Goal: Task Accomplishment & Management: Manage account settings

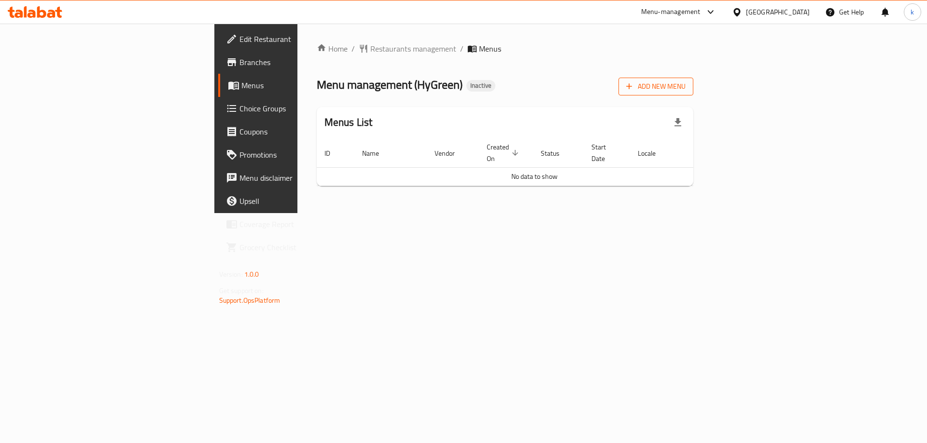
click at [685, 91] on span "Add New Menu" at bounding box center [655, 87] width 59 height 12
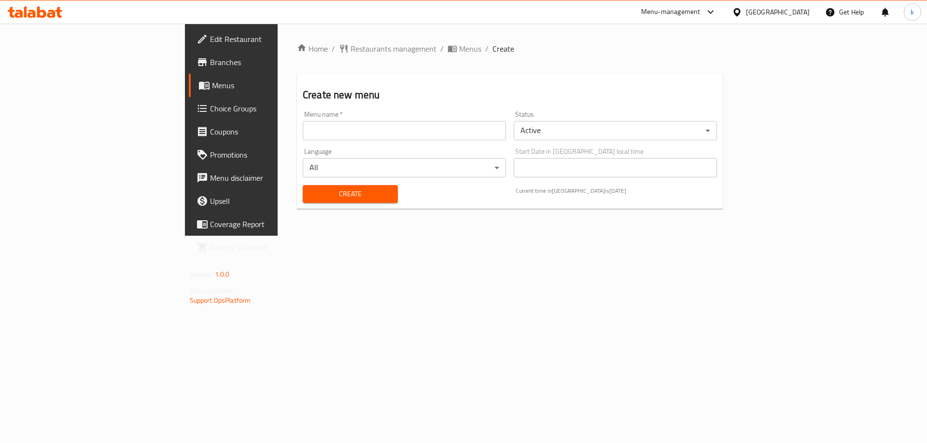
click at [303, 136] on input "text" at bounding box center [404, 130] width 203 height 19
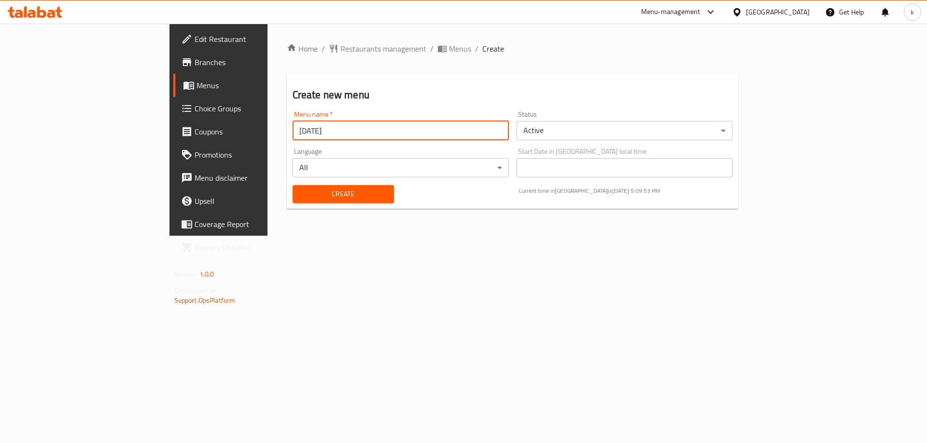
type input "[DATE]"
click at [300, 198] on span "Create" at bounding box center [343, 194] width 86 height 12
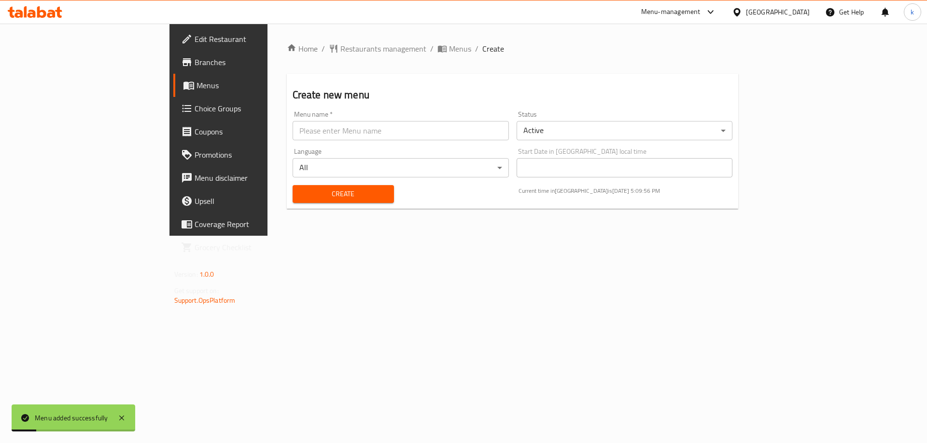
click at [173, 92] on link "Menus" at bounding box center [248, 85] width 151 height 23
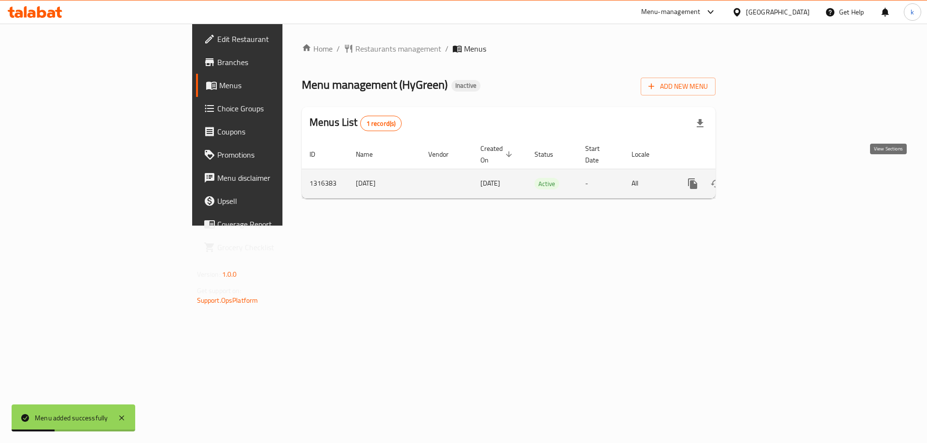
click at [768, 178] on icon "enhanced table" at bounding box center [762, 184] width 12 height 12
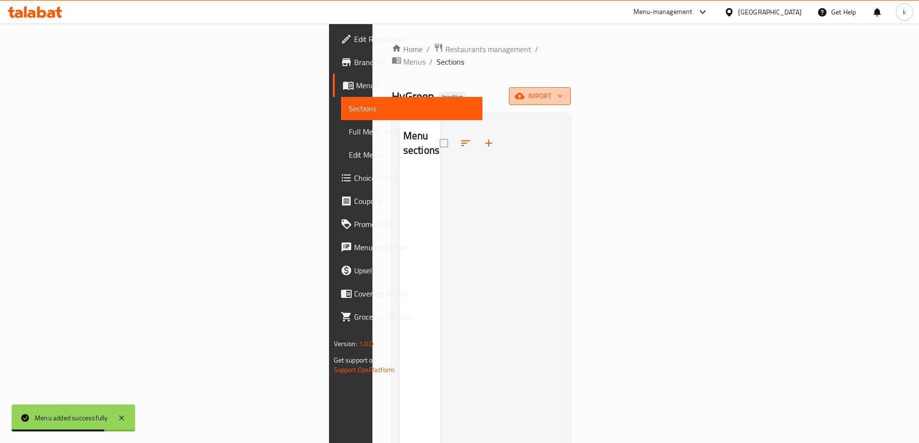
click at [571, 91] on button "import" at bounding box center [540, 96] width 62 height 18
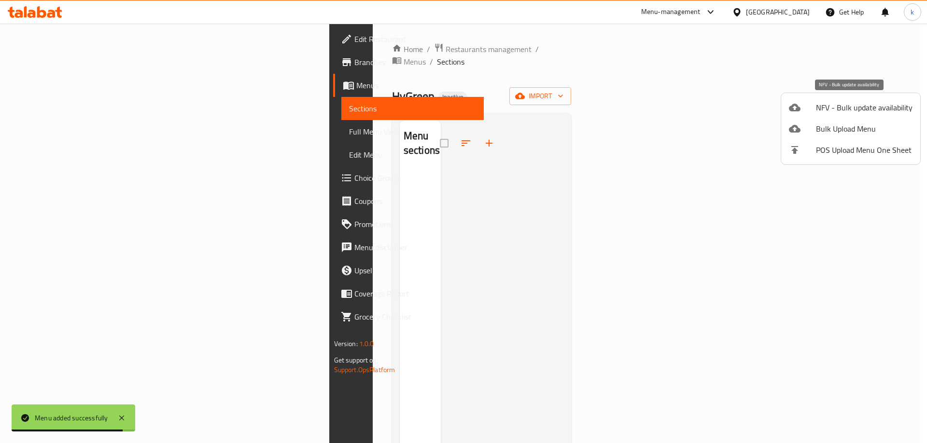
click at [826, 110] on span "NFV - Bulk update availability" at bounding box center [864, 108] width 97 height 12
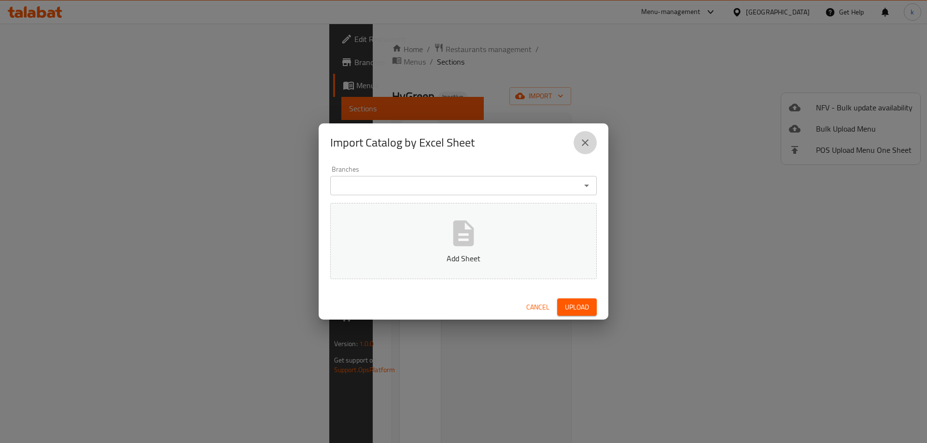
click at [586, 140] on icon "close" at bounding box center [585, 143] width 12 height 12
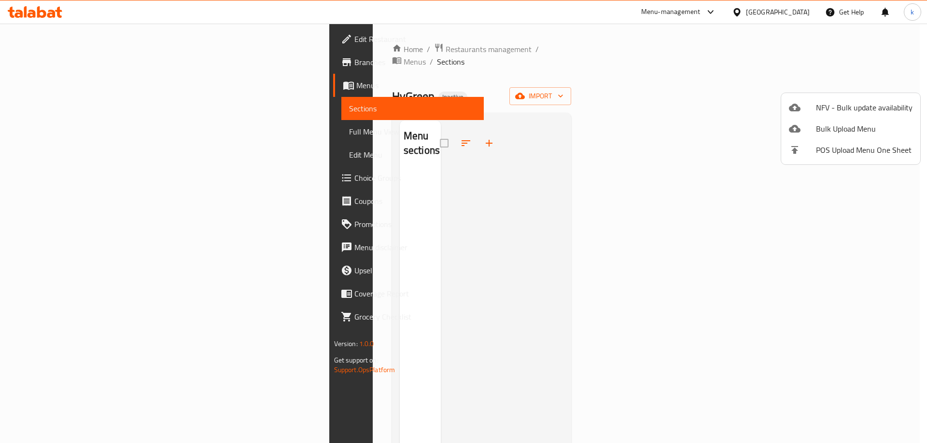
click at [806, 128] on div at bounding box center [801, 129] width 27 height 12
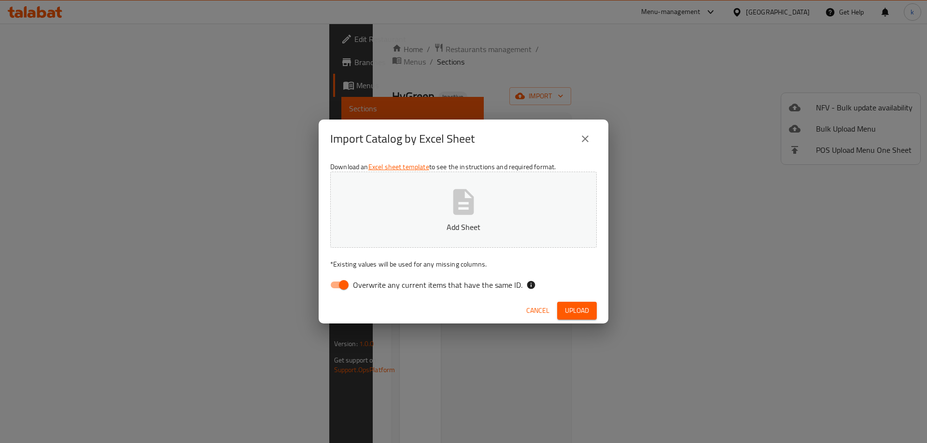
click at [436, 218] on button "Add Sheet" at bounding box center [463, 210] width 266 height 76
click at [339, 281] on input "Overwrite any current items that have the same ID." at bounding box center [343, 285] width 55 height 18
checkbox input "false"
click at [584, 313] on span "Upload" at bounding box center [577, 311] width 24 height 12
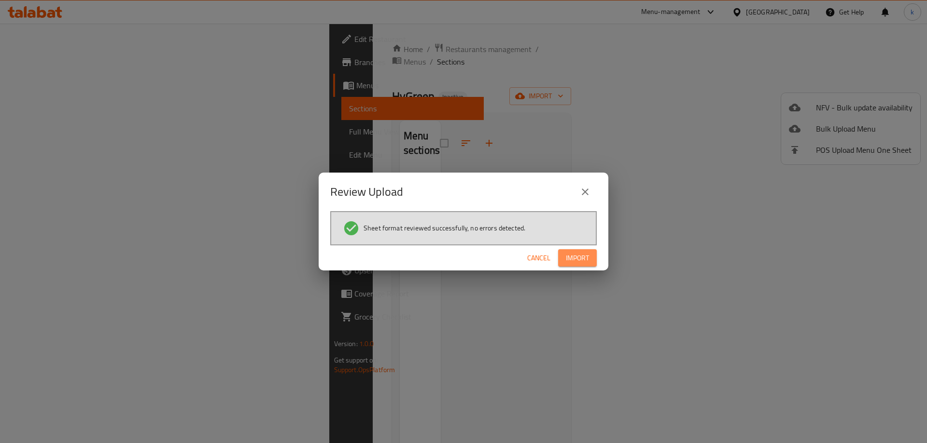
click at [578, 251] on button "Import" at bounding box center [577, 258] width 39 height 18
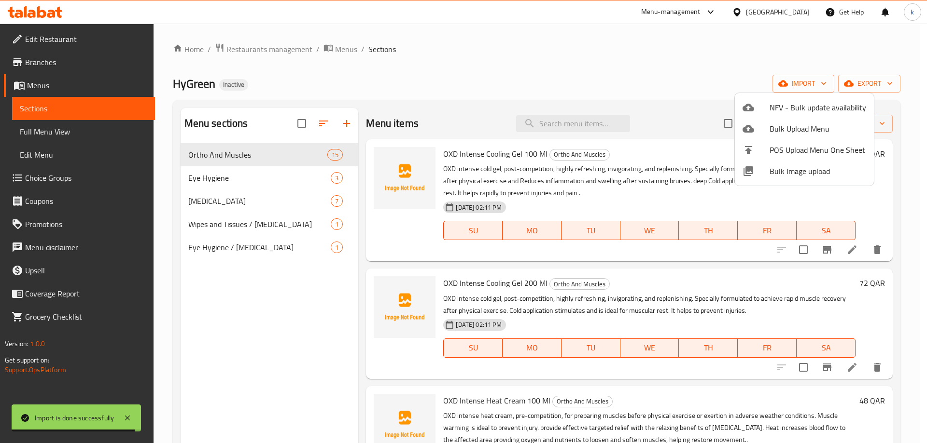
click at [627, 56] on div at bounding box center [463, 221] width 927 height 443
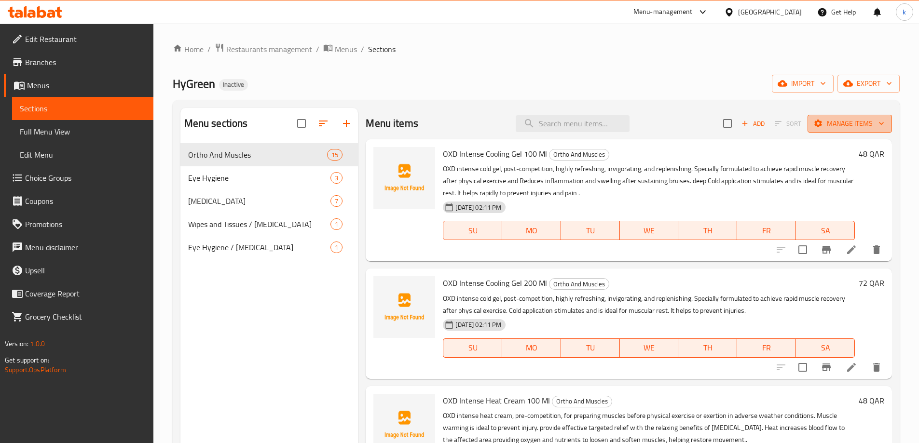
click at [844, 121] on span "Manage items" at bounding box center [850, 124] width 69 height 12
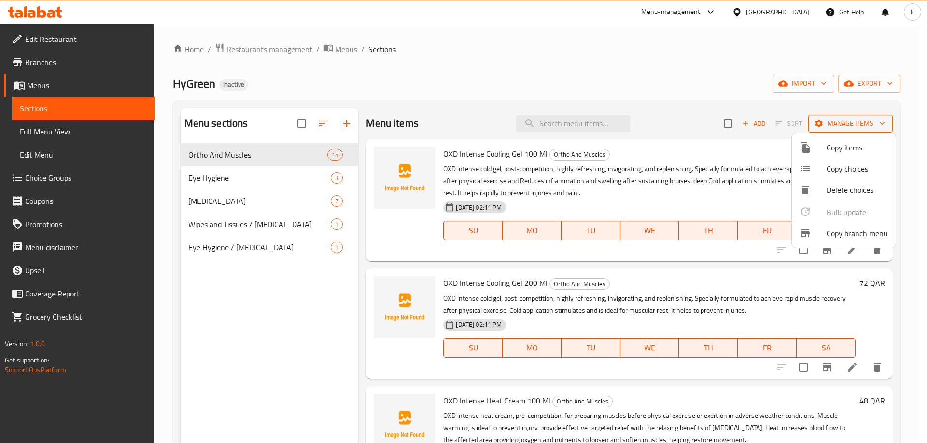
click at [844, 121] on div at bounding box center [463, 221] width 927 height 443
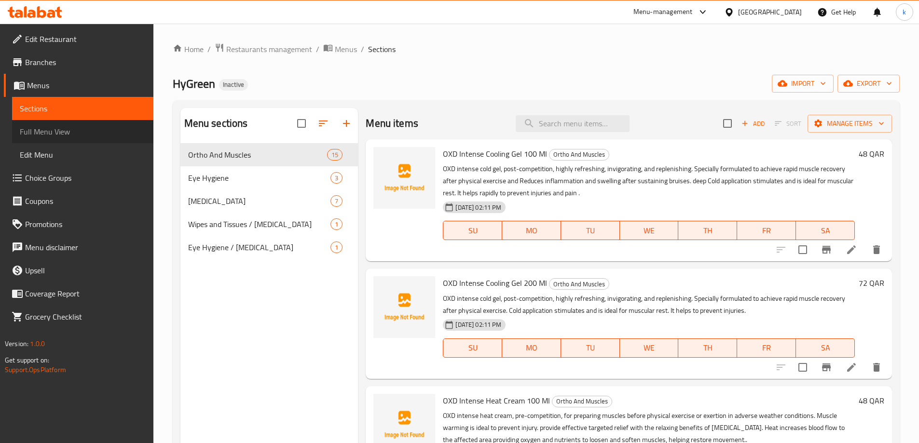
click at [87, 127] on span "Full Menu View" at bounding box center [83, 132] width 126 height 12
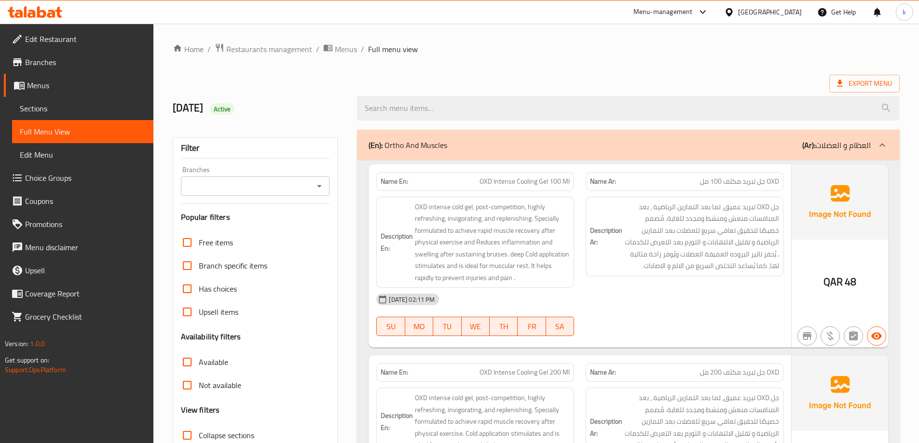
click at [56, 94] on link "Menus" at bounding box center [79, 85] width 150 height 23
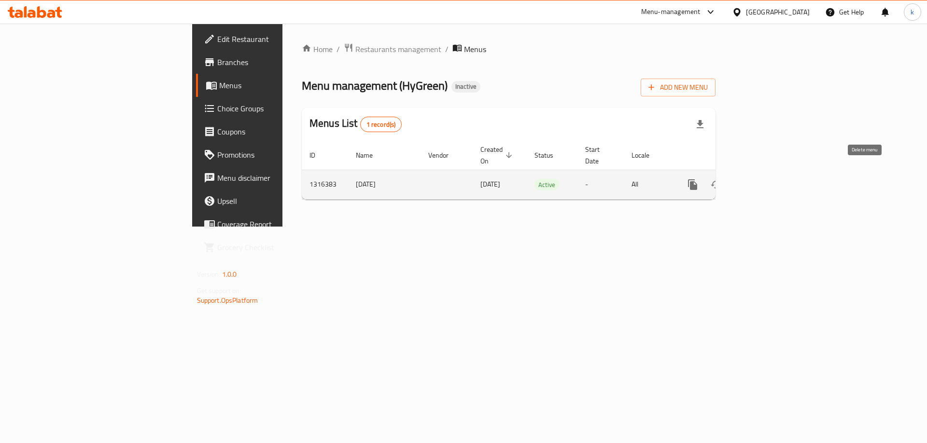
click at [750, 174] on button "enhanced table" at bounding box center [738, 184] width 23 height 23
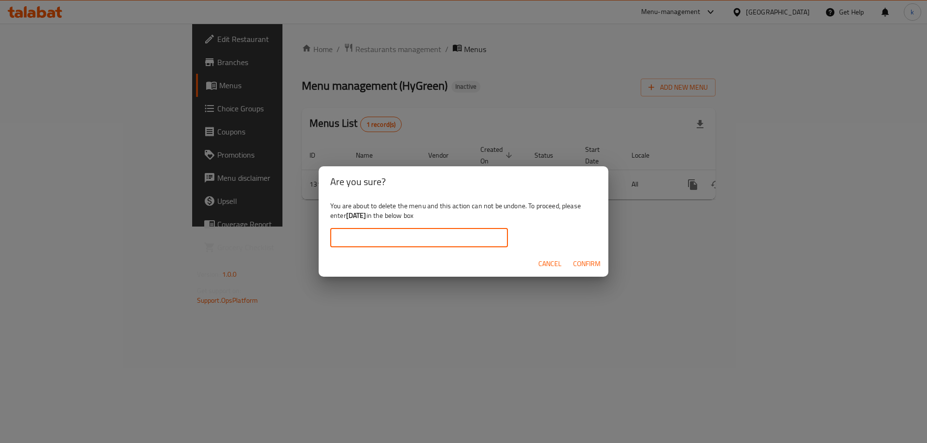
click at [357, 238] on input "text" at bounding box center [419, 237] width 178 height 19
type input "[DATE]"
click at [582, 258] on span "Confirm" at bounding box center [587, 264] width 28 height 12
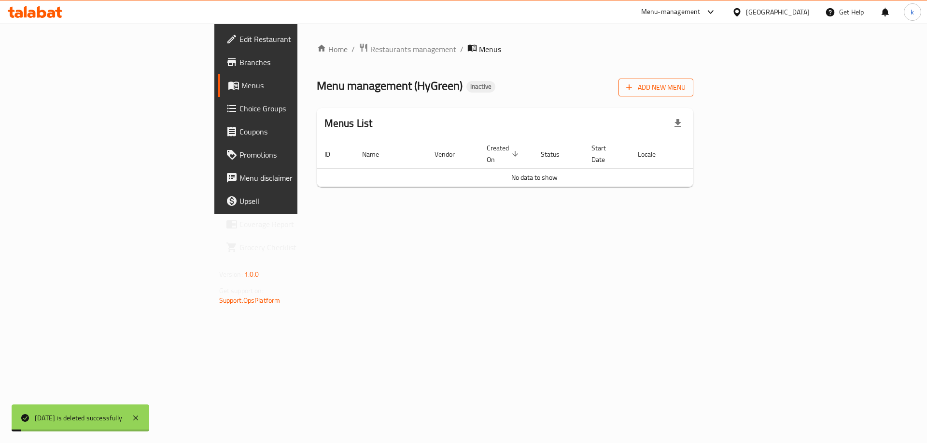
click at [634, 92] on icon "button" at bounding box center [629, 88] width 10 height 10
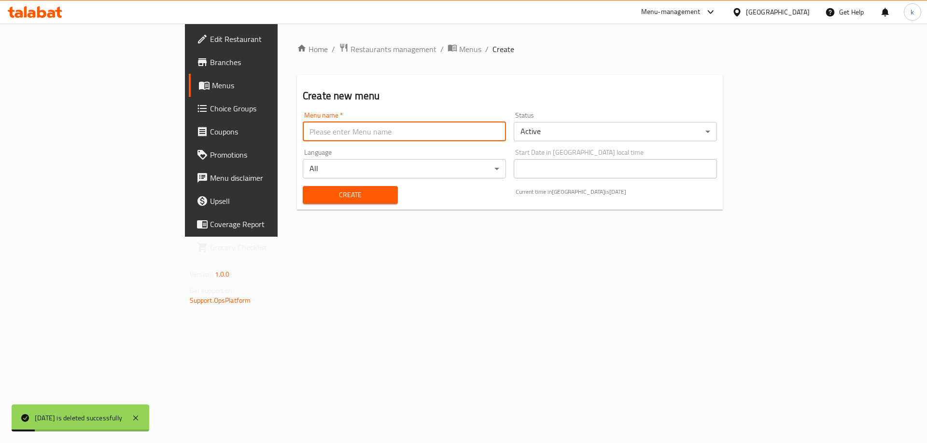
click at [303, 132] on input "text" at bounding box center [404, 131] width 203 height 19
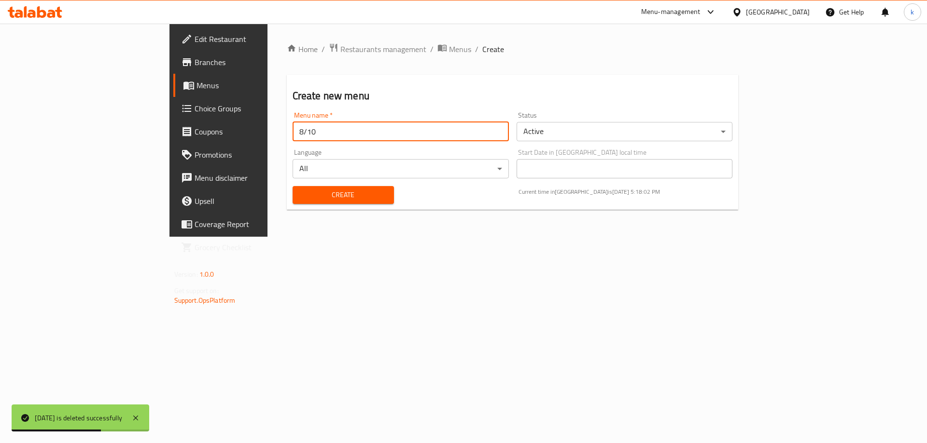
type input "[DATE]"
click at [300, 194] on span "Create" at bounding box center [343, 195] width 86 height 12
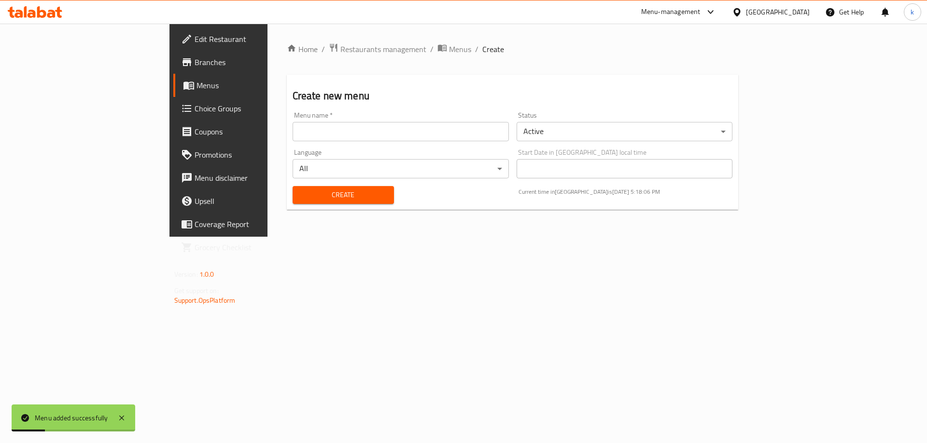
click at [196, 80] on span "Menus" at bounding box center [256, 86] width 120 height 12
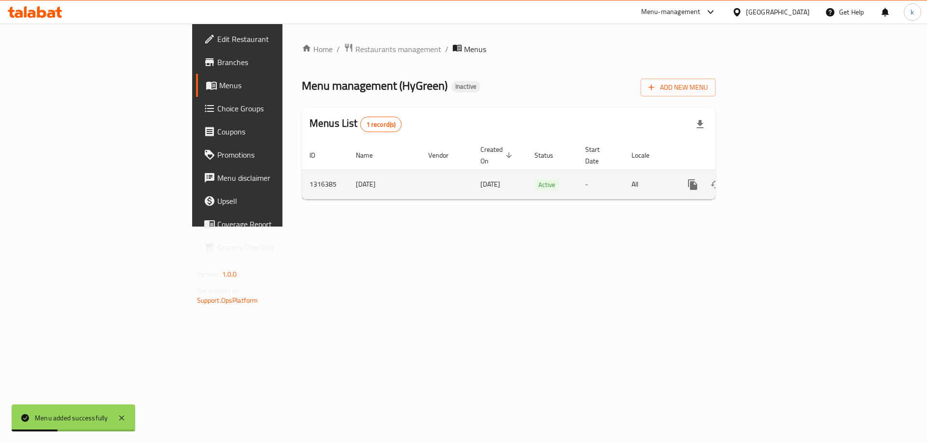
click at [768, 179] on icon "enhanced table" at bounding box center [762, 185] width 12 height 12
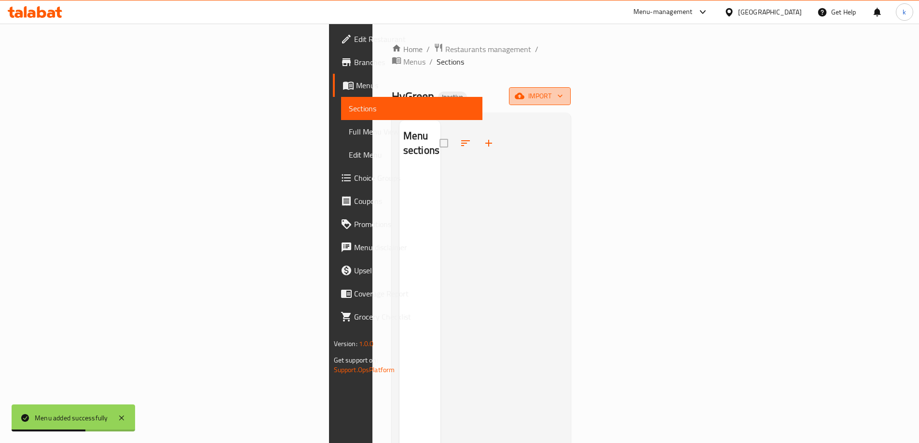
click at [571, 91] on button "import" at bounding box center [540, 96] width 62 height 18
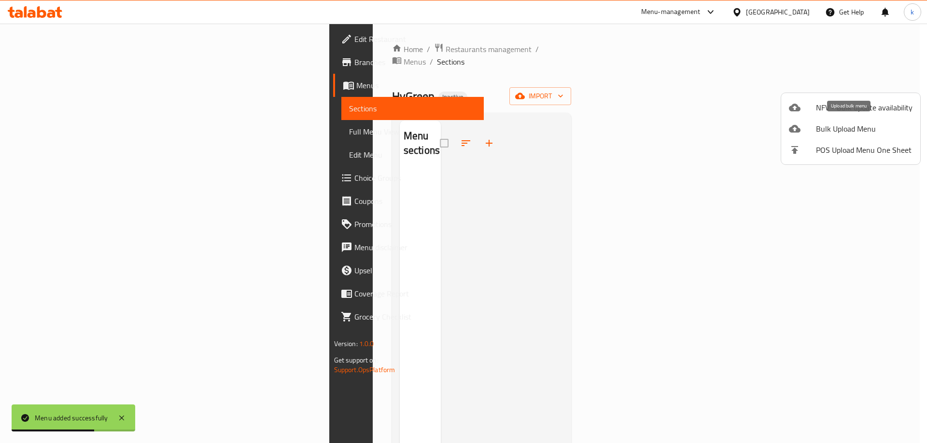
click at [815, 133] on div at bounding box center [801, 129] width 27 height 12
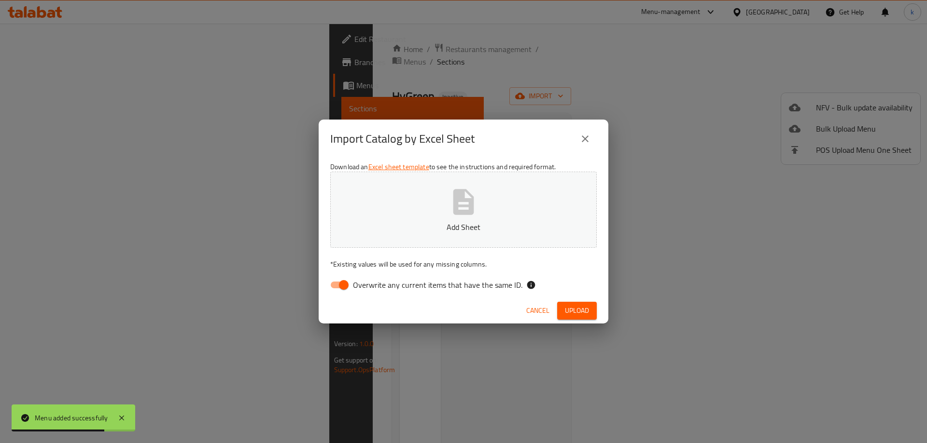
click at [436, 207] on button "Add Sheet" at bounding box center [463, 210] width 266 height 76
click at [335, 282] on input "Overwrite any current items that have the same ID." at bounding box center [343, 285] width 55 height 18
checkbox input "false"
click at [575, 312] on span "Upload" at bounding box center [577, 311] width 24 height 12
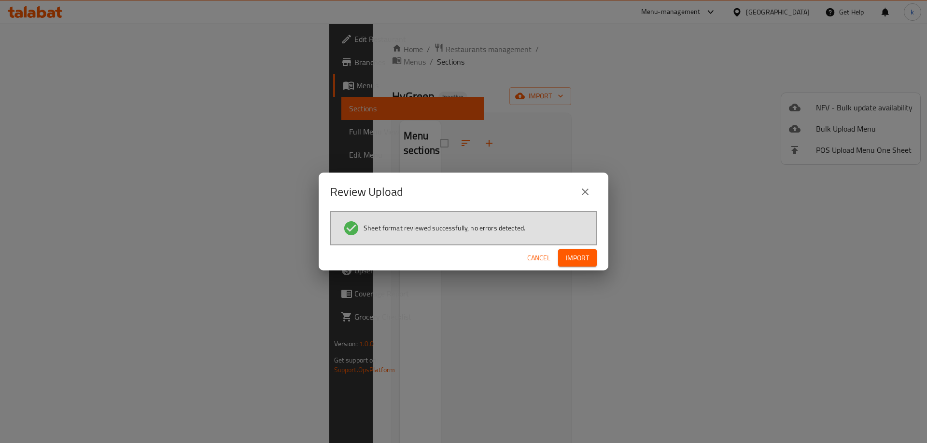
click at [566, 260] on span "Import" at bounding box center [577, 258] width 23 height 12
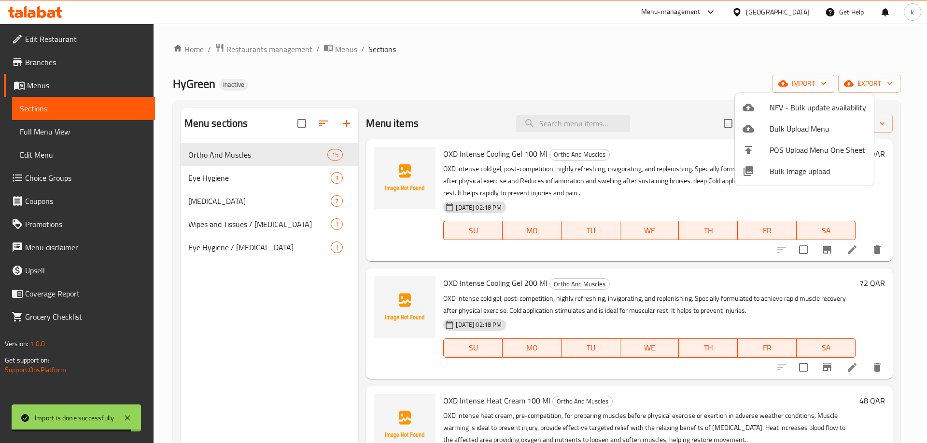
click at [58, 132] on div at bounding box center [463, 221] width 927 height 443
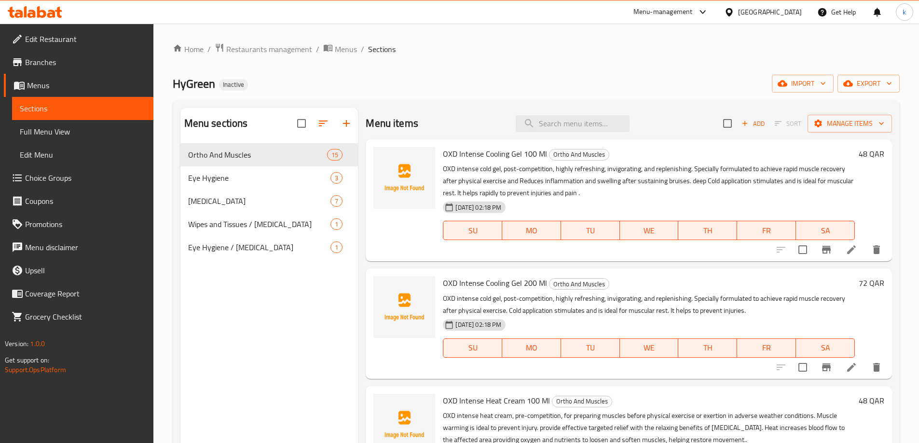
click at [59, 132] on span "Full Menu View" at bounding box center [83, 132] width 126 height 12
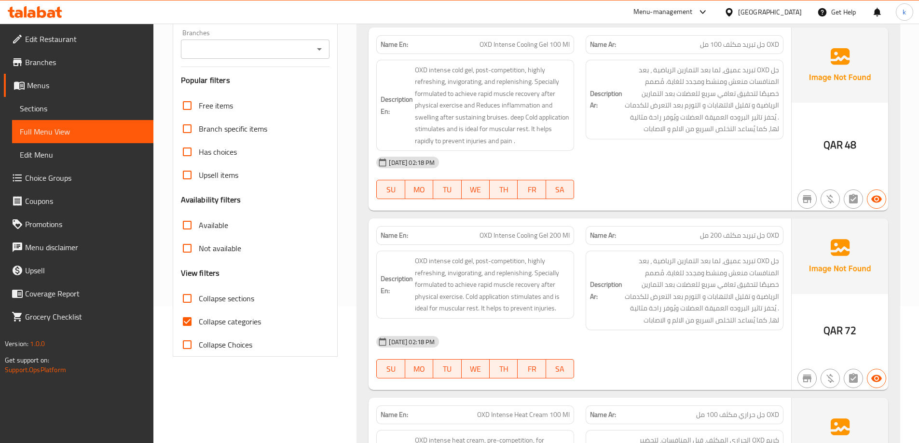
scroll to position [145, 0]
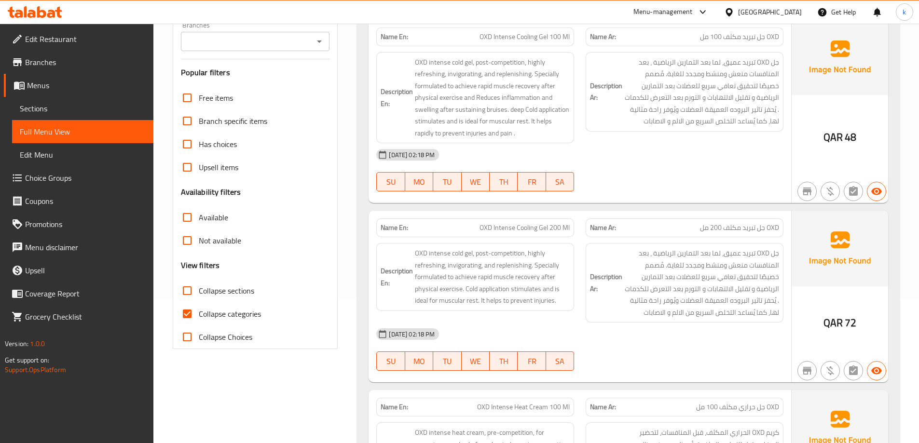
click at [191, 314] on input "Collapse categories" at bounding box center [187, 314] width 23 height 23
checkbox input "false"
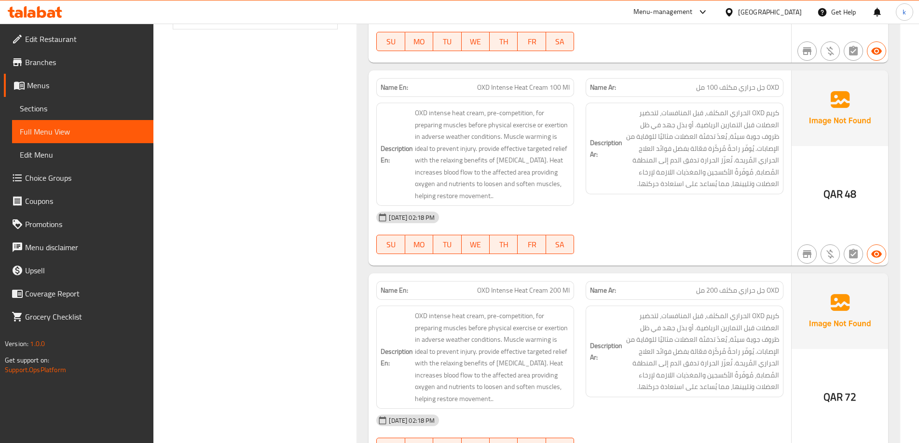
scroll to position [483, 0]
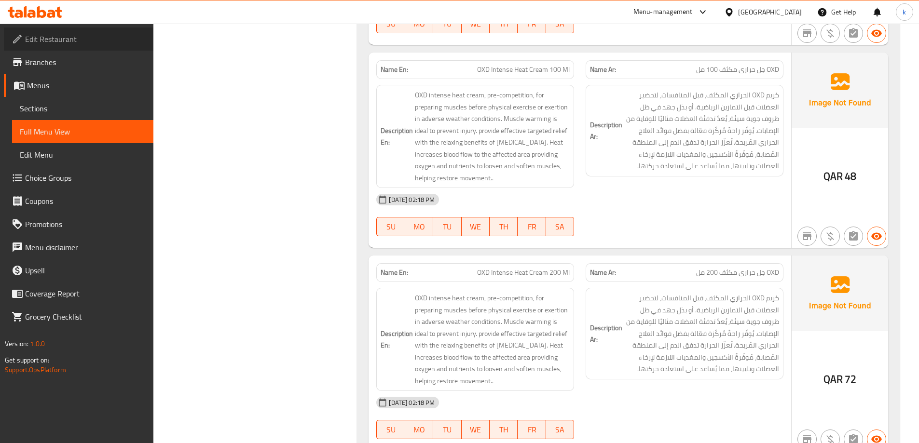
click at [90, 40] on span "Edit Restaurant" at bounding box center [85, 39] width 121 height 12
